Goal: Information Seeking & Learning: Learn about a topic

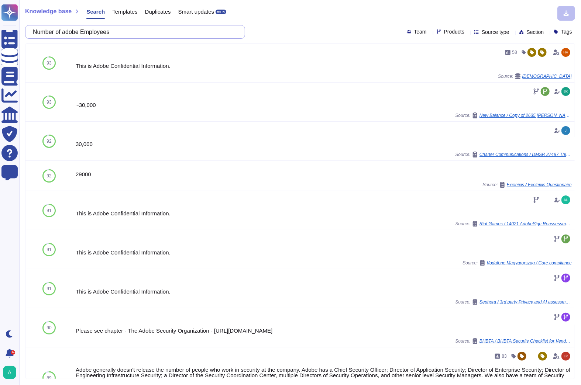
click at [122, 35] on input "Number of adobe Employees" at bounding box center [133, 31] width 208 height 13
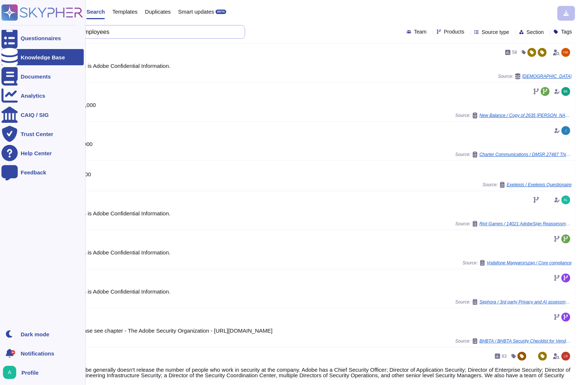
drag, startPoint x: 122, startPoint y: 35, endPoint x: 13, endPoint y: 23, distance: 109.9
click at [13, 23] on div "Questionnaires Knowledge Base Documents Analytics CAIQ / SIG Trust Center Help …" at bounding box center [290, 192] width 581 height 385
paste input "Do you qualify as a Covered Entity (e.g., a health care provider, health plan, …"
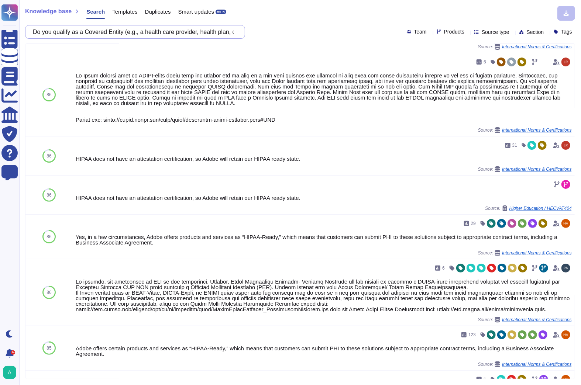
click at [130, 34] on input "Do you qualify as a Covered Entity (e.g., a health care provider, health plan, …" at bounding box center [133, 31] width 208 height 13
paste input "Please explain how data is transferred"
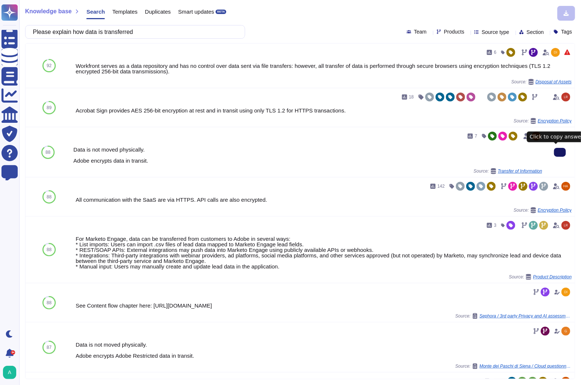
drag, startPoint x: 148, startPoint y: 33, endPoint x: -41, endPoint y: 23, distance: 189.5
click at [0, 23] on html "Questionnaires Knowledge Base Documents Analytics CAIQ / SIG Trust Center Help …" at bounding box center [290, 192] width 581 height 385
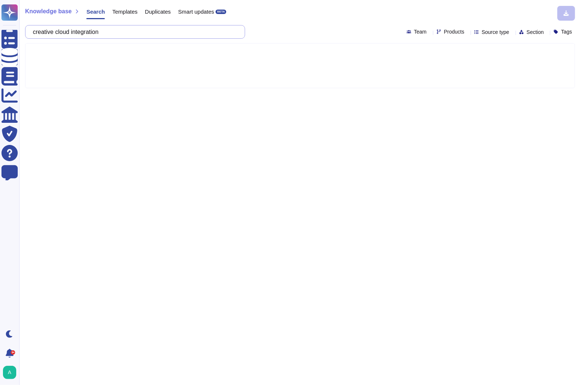
type input "creative cloud integration"
